Goal: Information Seeking & Learning: Learn about a topic

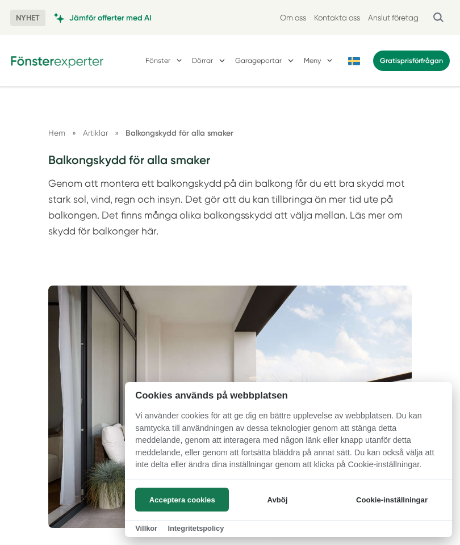
click at [207, 496] on button "Acceptera cookies" at bounding box center [182, 500] width 94 height 24
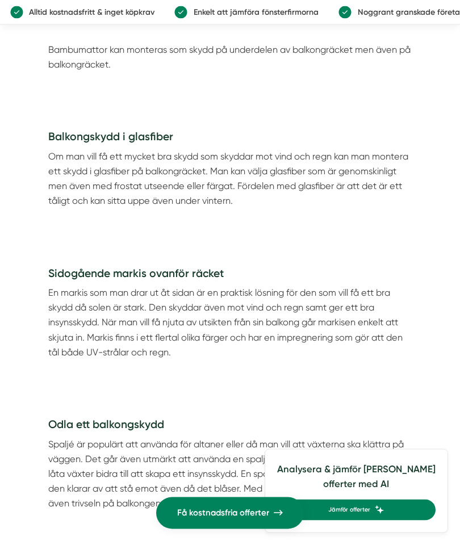
scroll to position [1668, 0]
click at [90, 146] on h3 "Balkongskydd i glasfiber" at bounding box center [230, 139] width 364 height 20
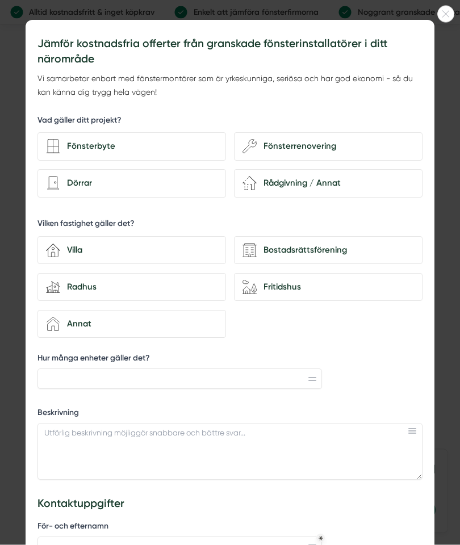
scroll to position [2317, 0]
click at [442, 14] on icon at bounding box center [446, 14] width 16 height 7
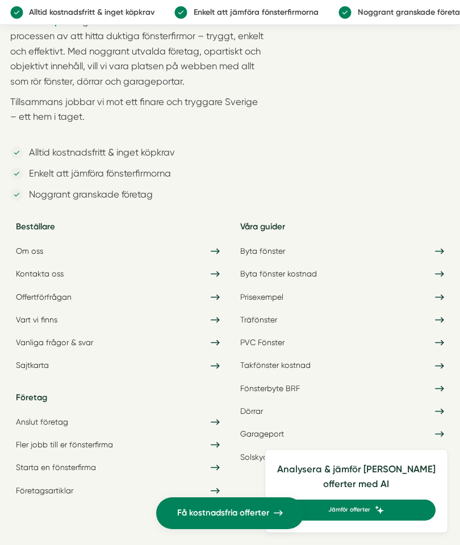
scroll to position [4271, 0]
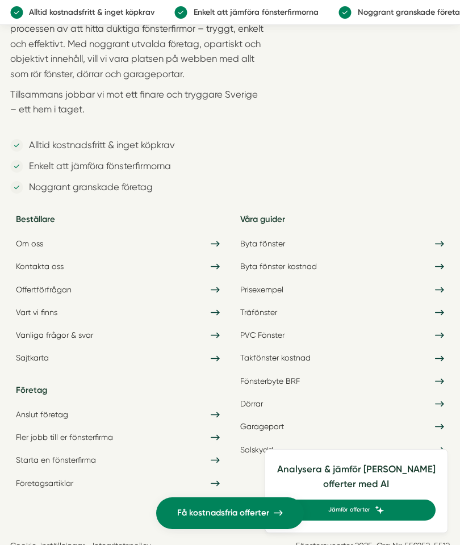
click at [268, 336] on link "PVC Fönster" at bounding box center [342, 335] width 216 height 19
click at [290, 448] on link "Solskydd" at bounding box center [342, 450] width 216 height 19
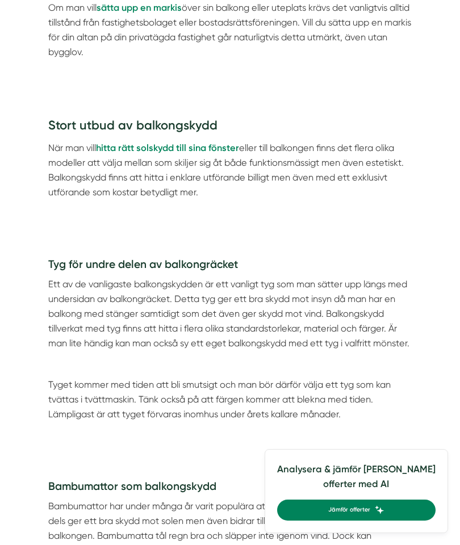
scroll to position [1107, 0]
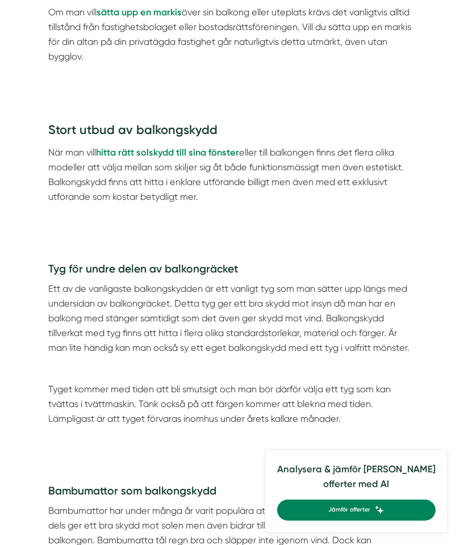
click at [363, 290] on p "Ett av de vanligaste balkongskydden är ett vanligt tyg som man sätter upp längs…" at bounding box center [230, 319] width 364 height 74
click at [213, 149] on strong "hitta rätt solskydd till sina fönster" at bounding box center [167, 152] width 143 height 11
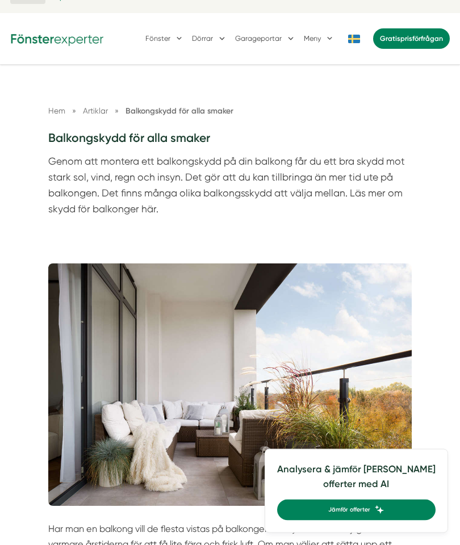
scroll to position [0, 0]
